Goal: Obtain resource: Obtain resource

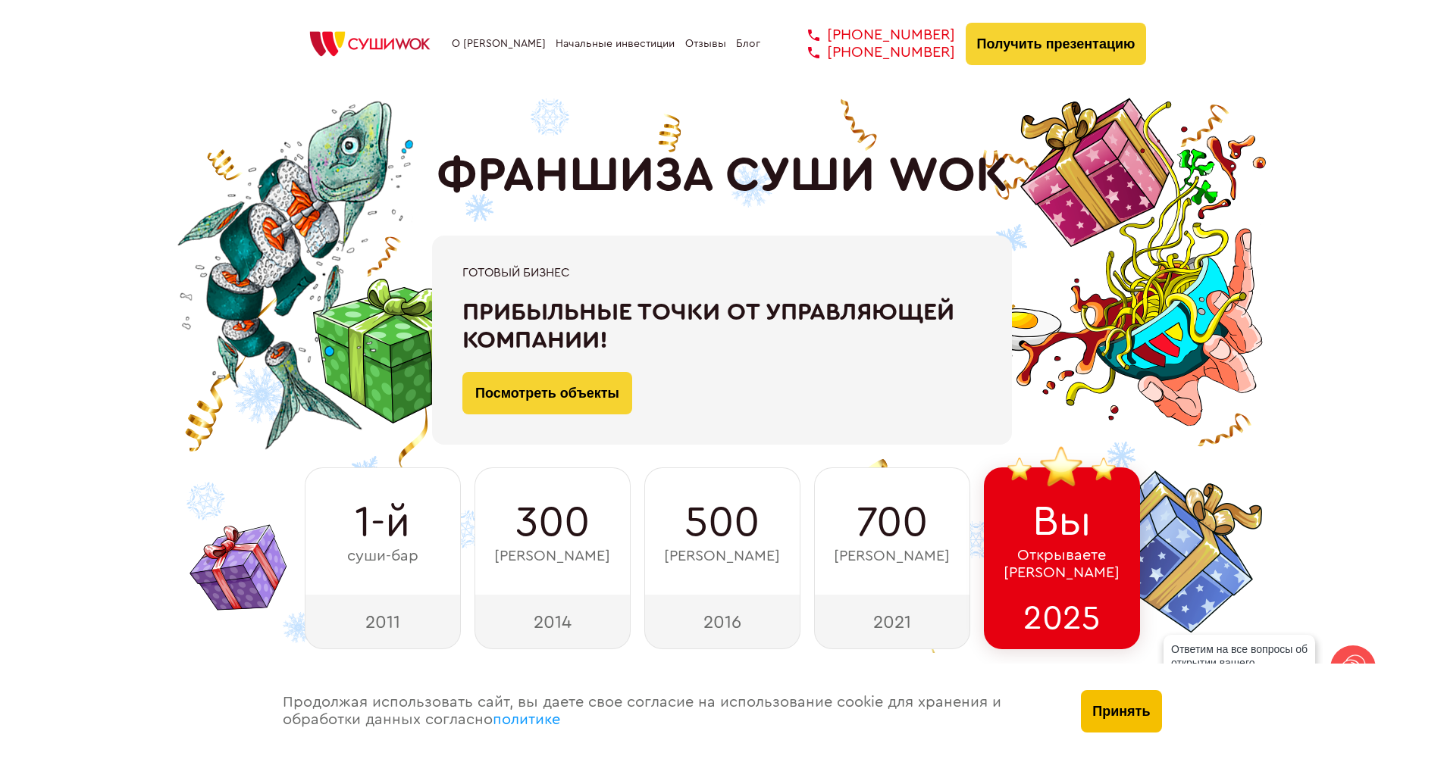
click at [1112, 714] on button "Принять" at bounding box center [1121, 711] width 80 height 42
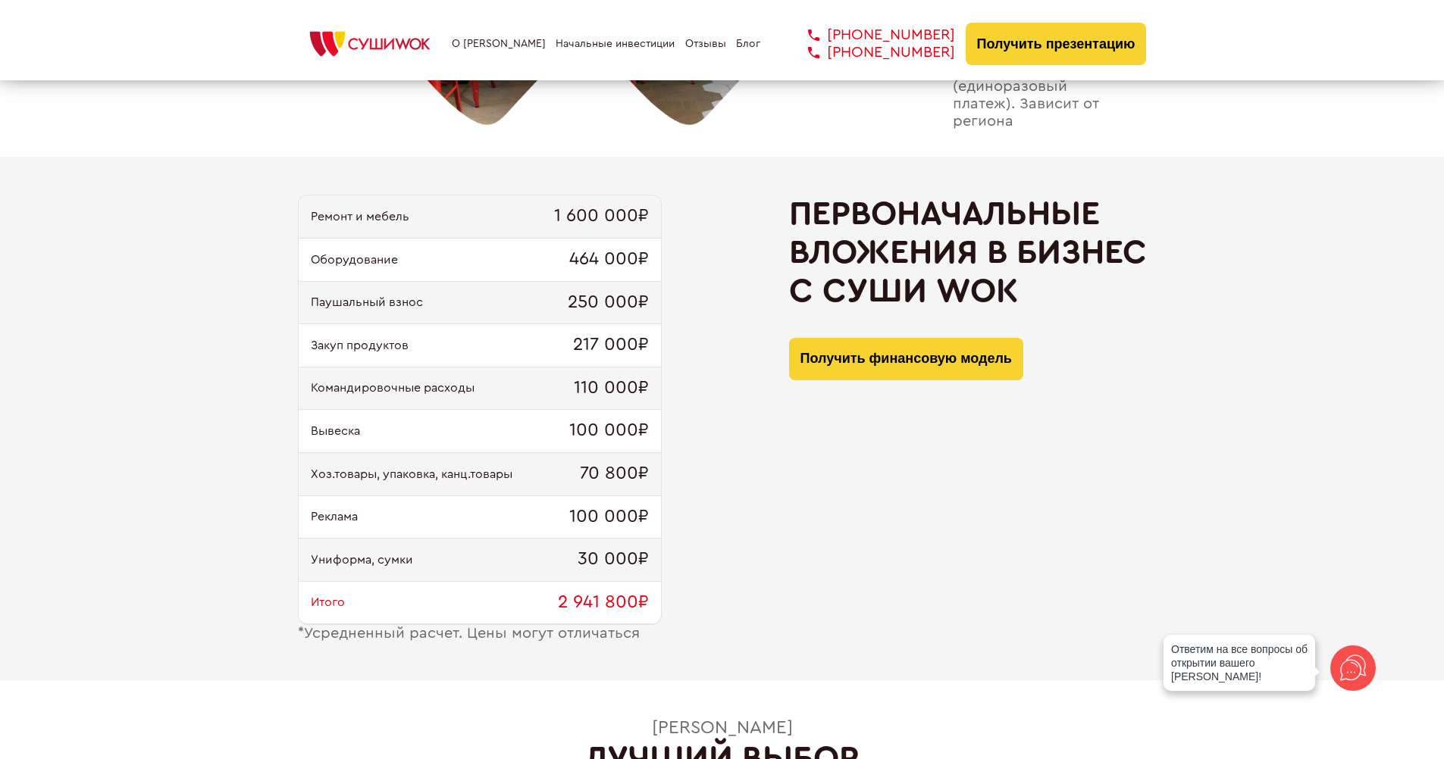
scroll to position [1449, 0]
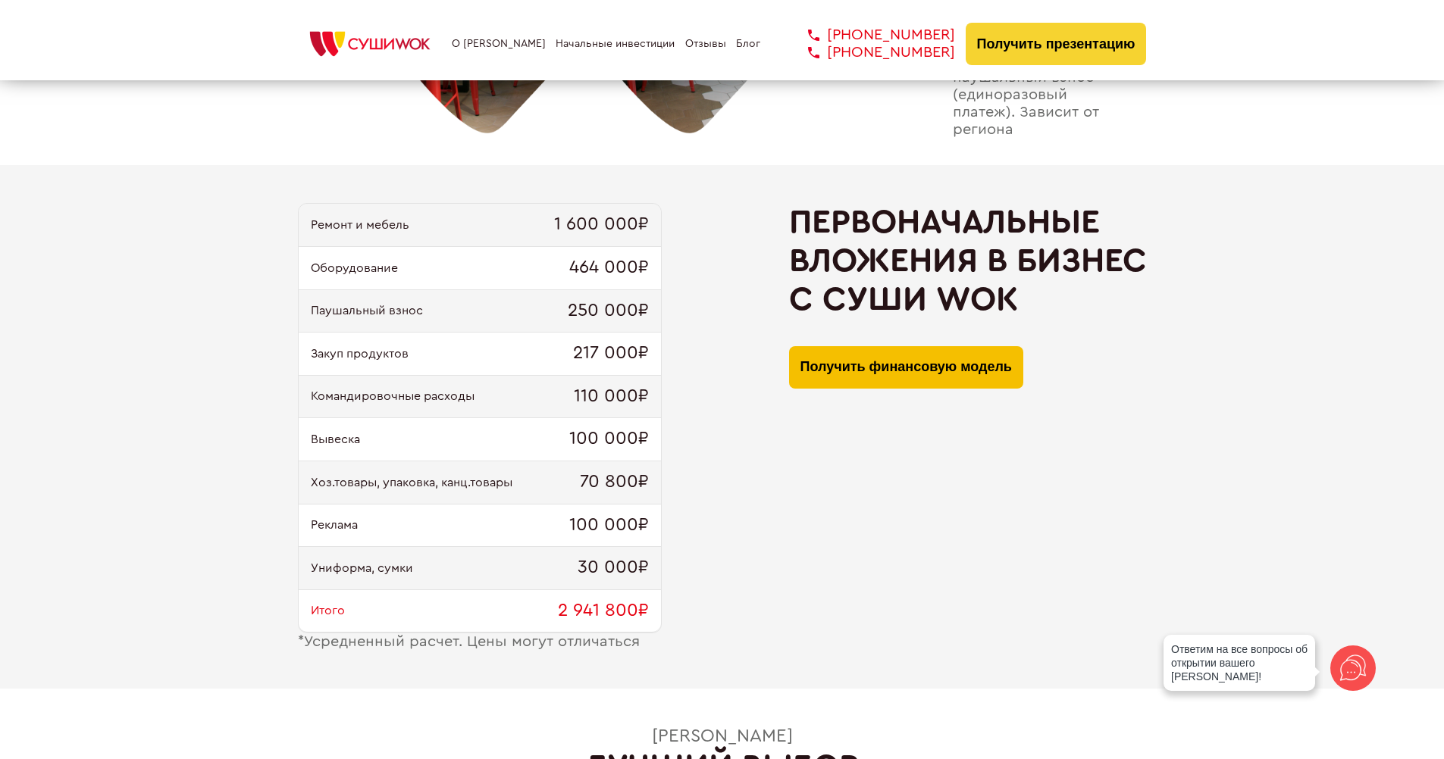
click at [891, 358] on button "Получить финансовую модель" at bounding box center [906, 367] width 234 height 42
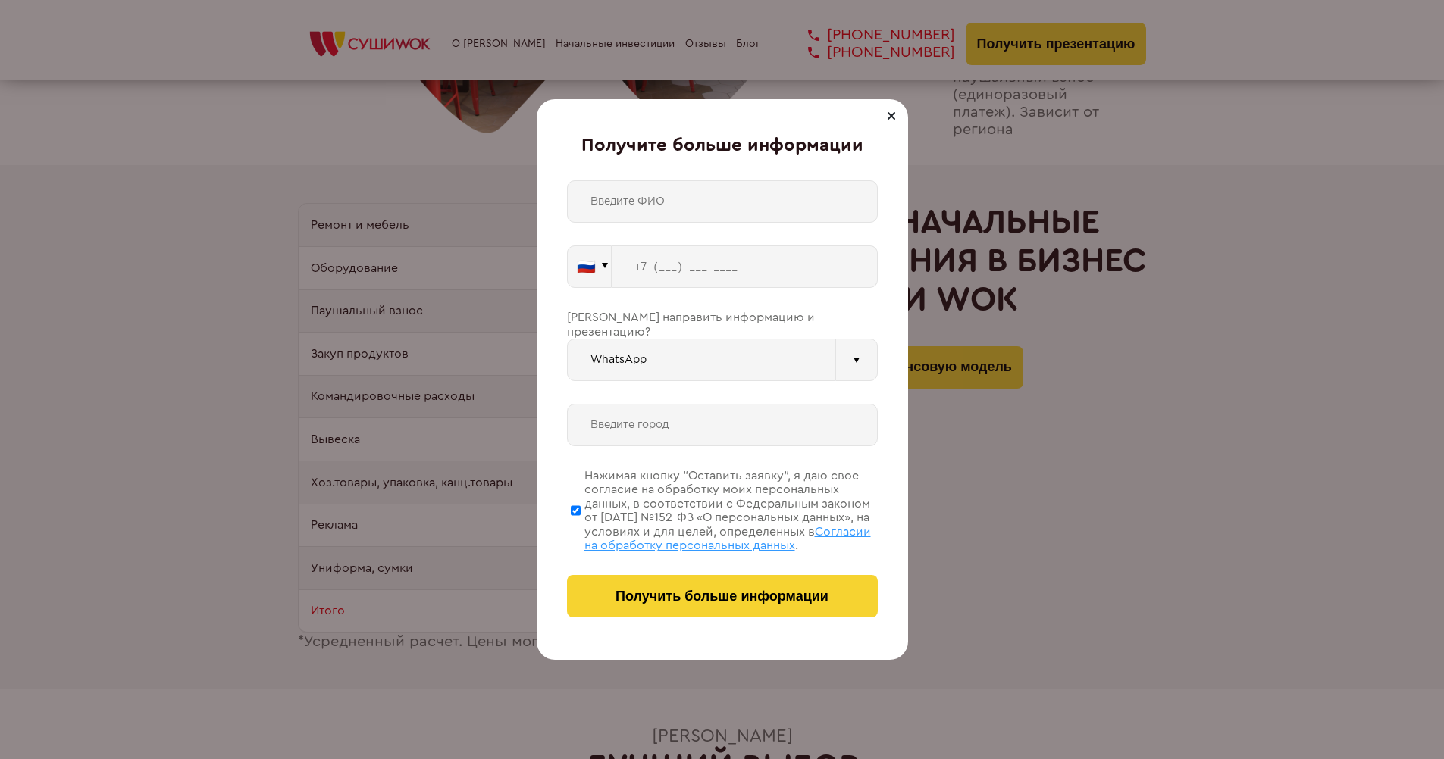
click at [696, 267] on input "tel" at bounding box center [745, 267] width 266 height 42
drag, startPoint x: 709, startPoint y: 271, endPoint x: 666, endPoint y: 274, distance: 43.3
click at [666, 274] on input "+7 (999) 999-9___" at bounding box center [745, 267] width 266 height 42
type input "[PHONE_NUMBER]"
click at [657, 207] on input "text" at bounding box center [722, 201] width 311 height 42
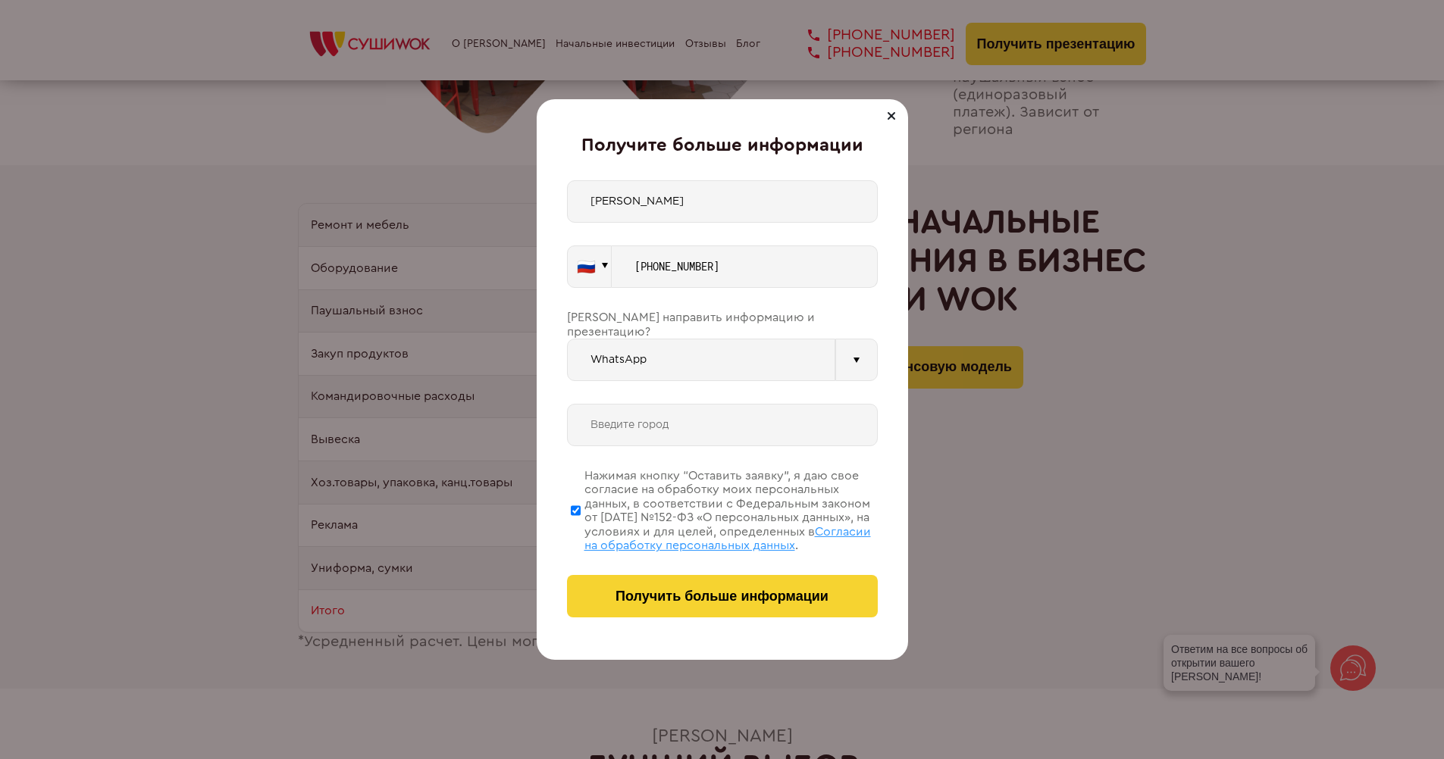
type input "[PERSON_NAME]"
click at [610, 404] on input "text" at bounding box center [722, 425] width 311 height 42
type input "[GEOGRAPHIC_DATA]"
click at [738, 404] on input "[GEOGRAPHIC_DATA]" at bounding box center [722, 425] width 311 height 42
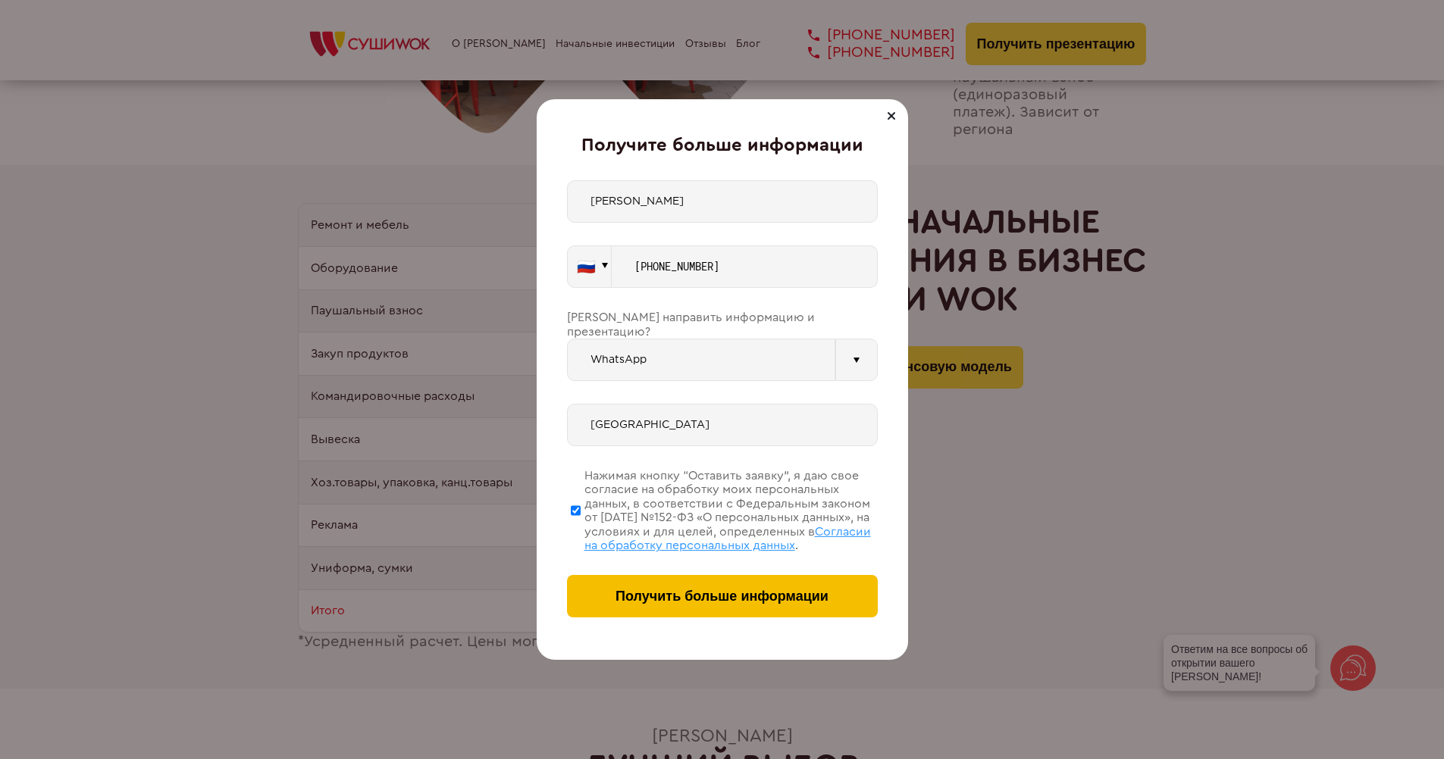
click at [696, 597] on span "Получить больше информации" at bounding box center [721, 597] width 213 height 16
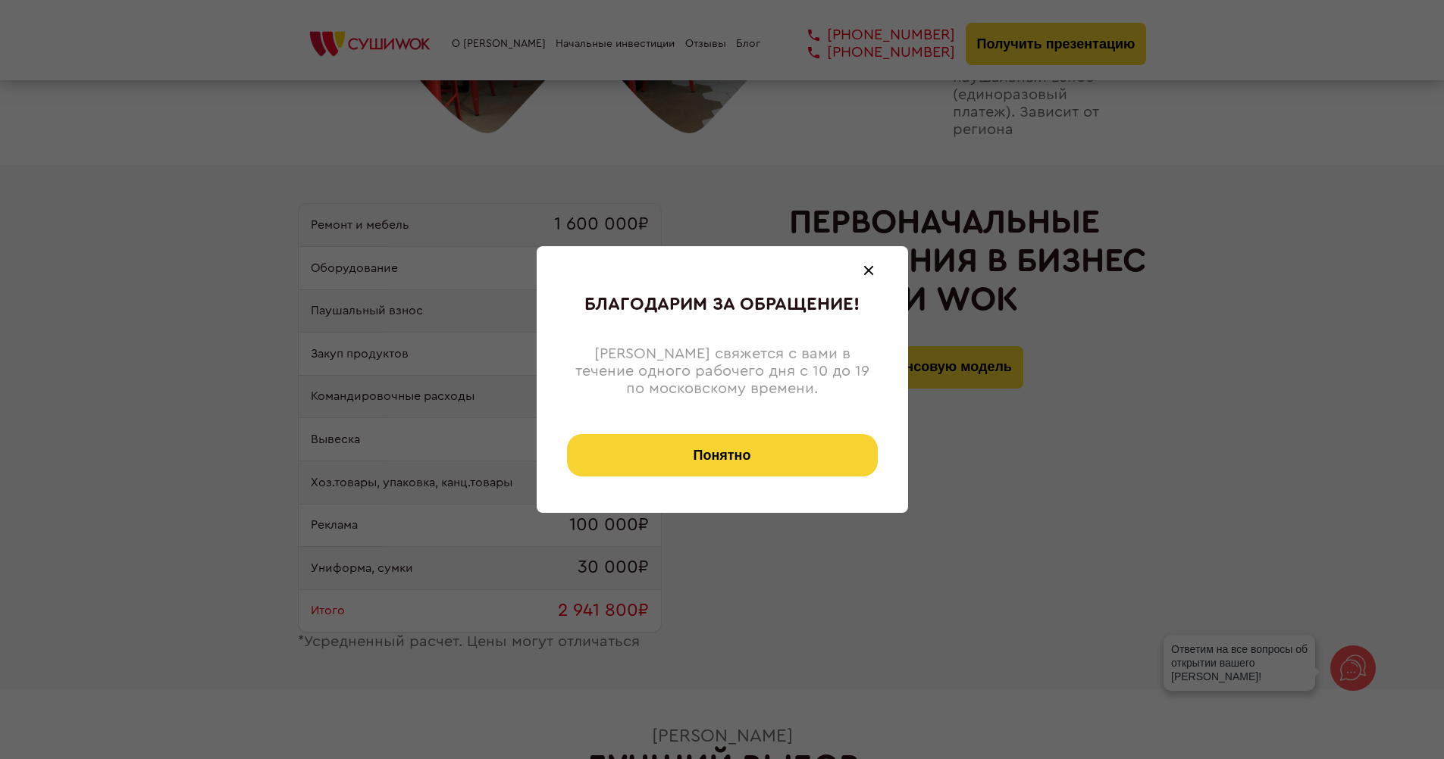
click at [706, 451] on button "Понятно" at bounding box center [722, 455] width 311 height 42
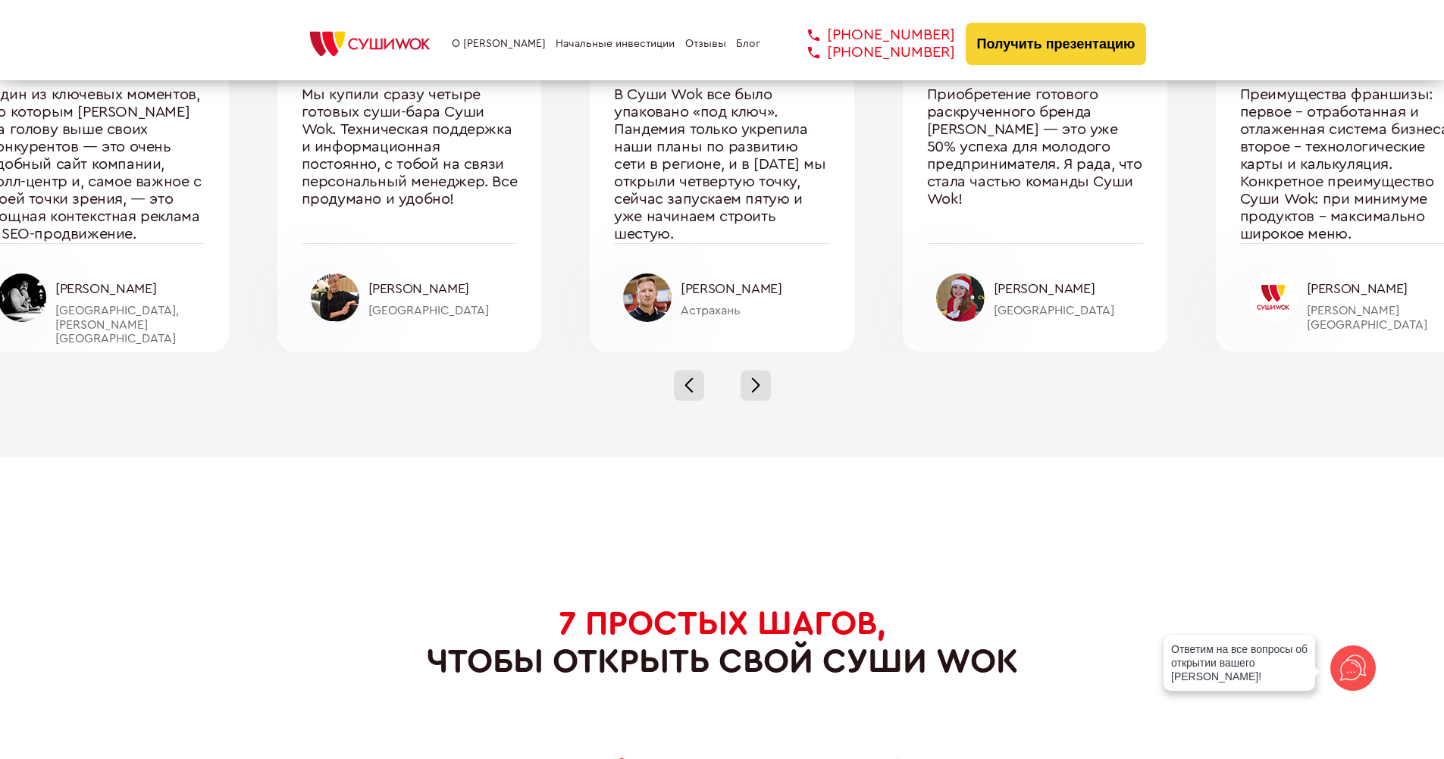
scroll to position [5101, 0]
